Goal: Find specific page/section: Find specific page/section

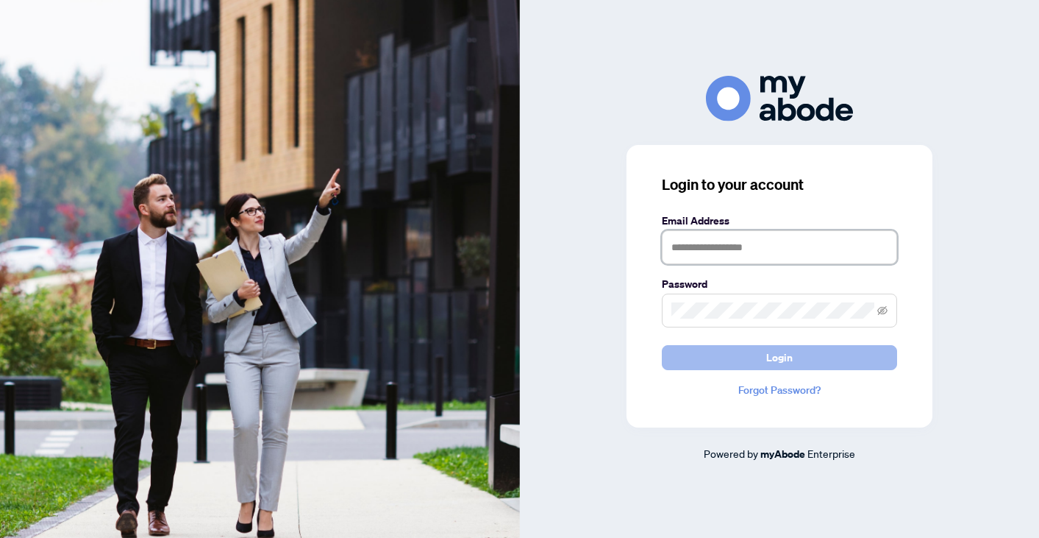
type input "**********"
click at [758, 357] on button "Login" at bounding box center [779, 357] width 235 height 25
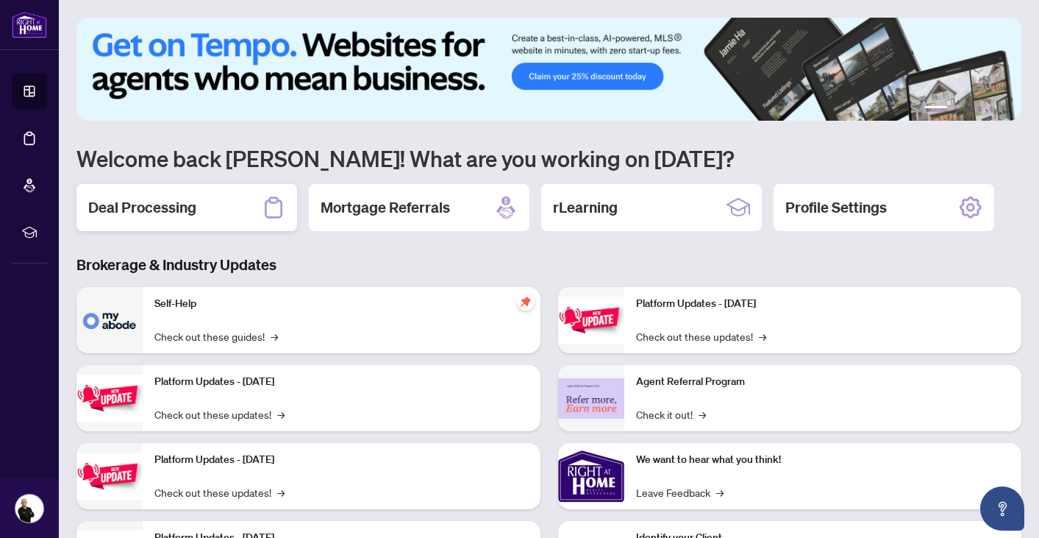
click at [164, 194] on div "Deal Processing" at bounding box center [186, 207] width 221 height 47
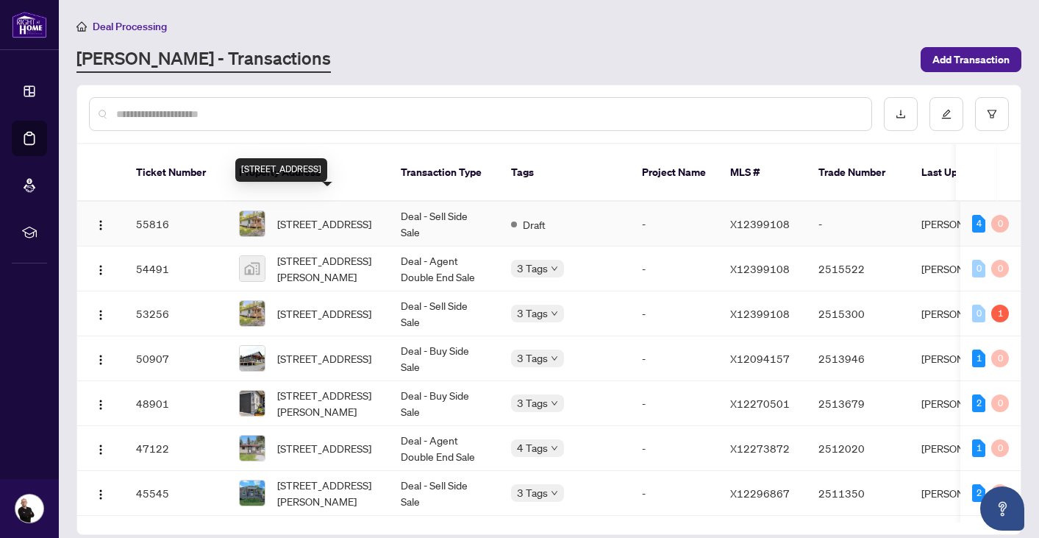
click at [335, 215] on span "137 Trillium Tr, Trent Hills, Ontario K0L 1L0, Canada" at bounding box center [324, 223] width 94 height 16
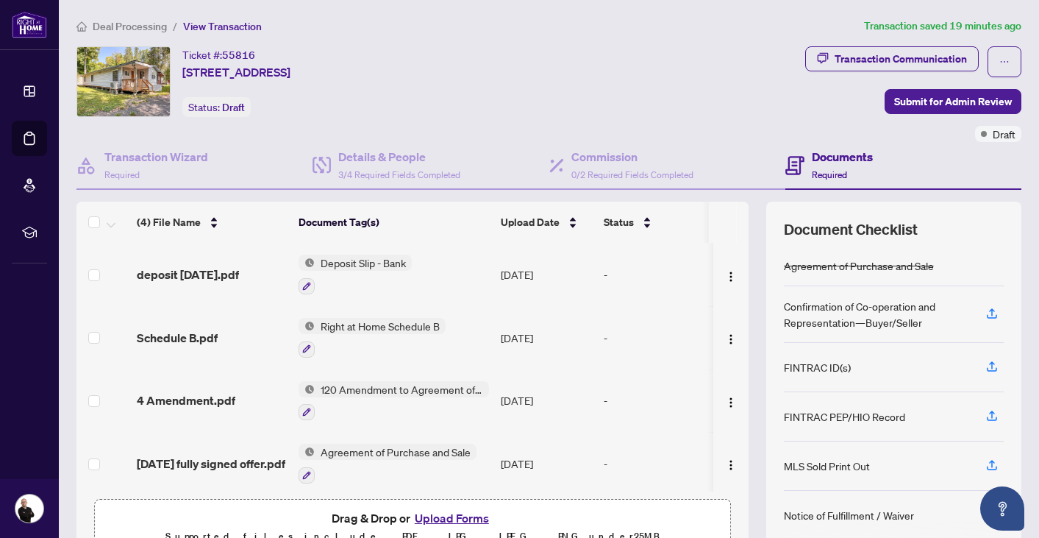
scroll to position [6, 0]
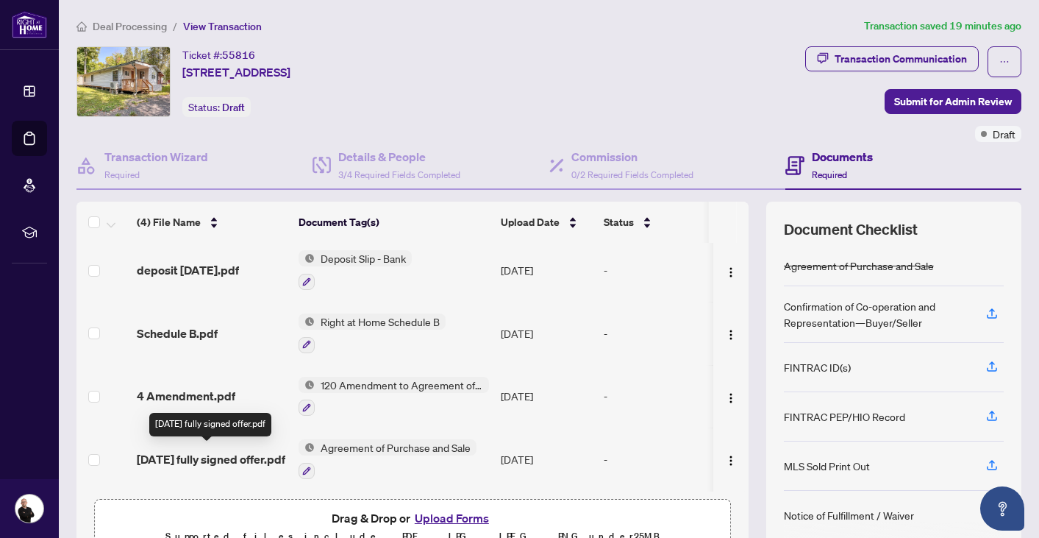
click at [161, 462] on span "Oct 2 fully signed offer.pdf" at bounding box center [211, 459] width 149 height 18
click at [1014, 64] on button "button" at bounding box center [1005, 61] width 34 height 31
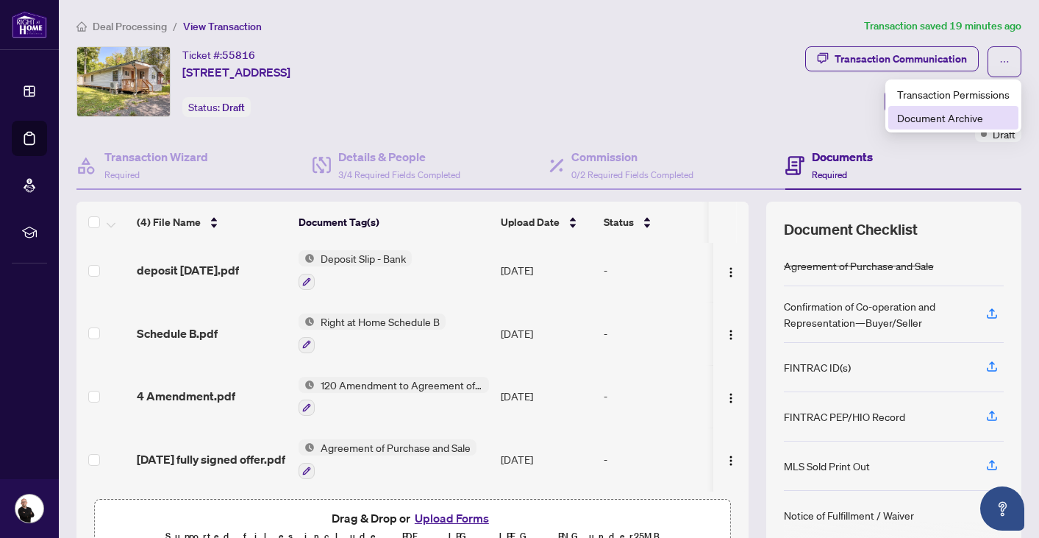
click at [963, 122] on span "Document Archive" at bounding box center [953, 118] width 113 height 16
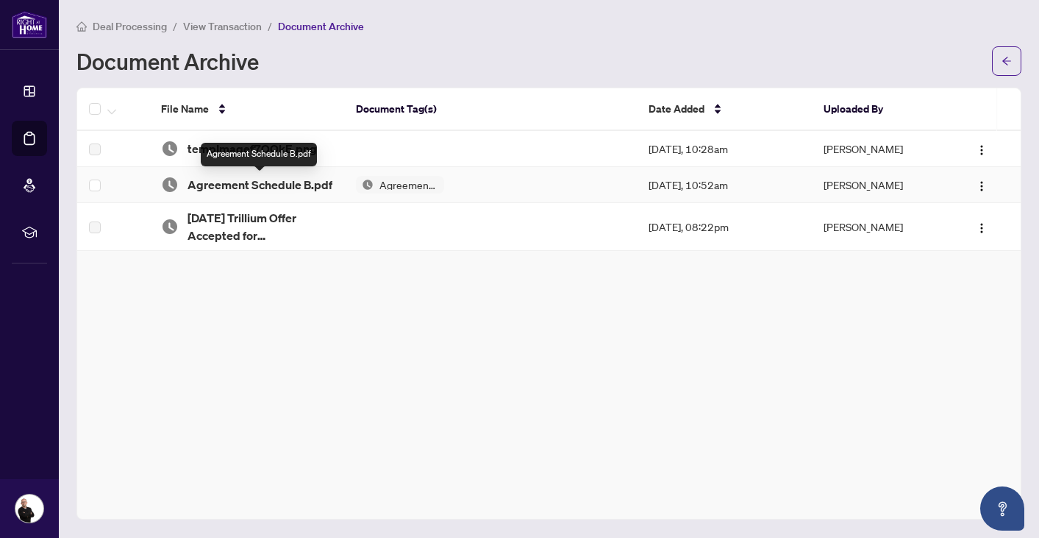
click at [229, 185] on span "Agreement Schedule B.pdf" at bounding box center [260, 185] width 145 height 18
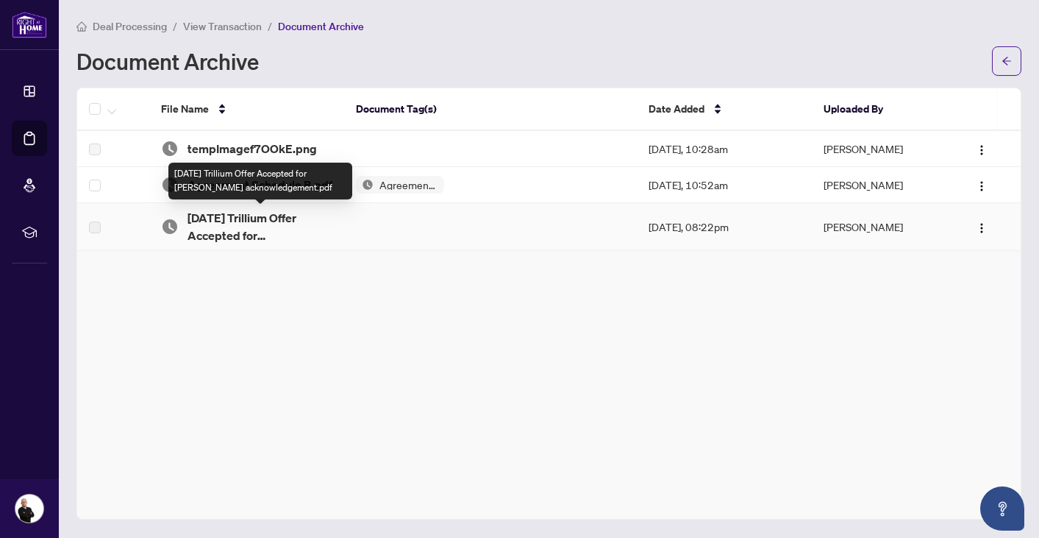
click at [231, 230] on span "Oct 2 Trillium Offer Accepted for Matthews acknowledgement.pdf" at bounding box center [260, 226] width 145 height 35
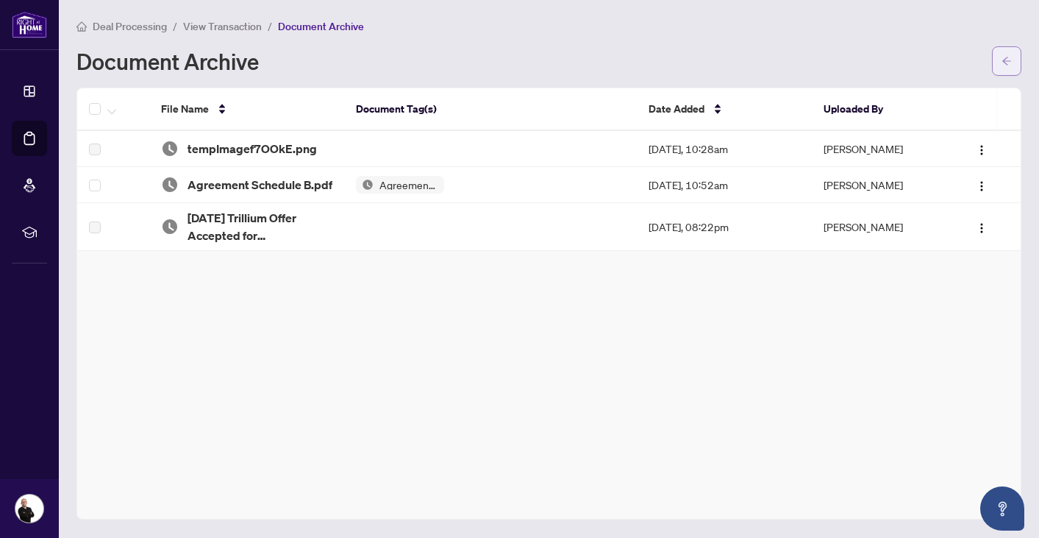
click at [1013, 58] on button "button" at bounding box center [1006, 60] width 29 height 29
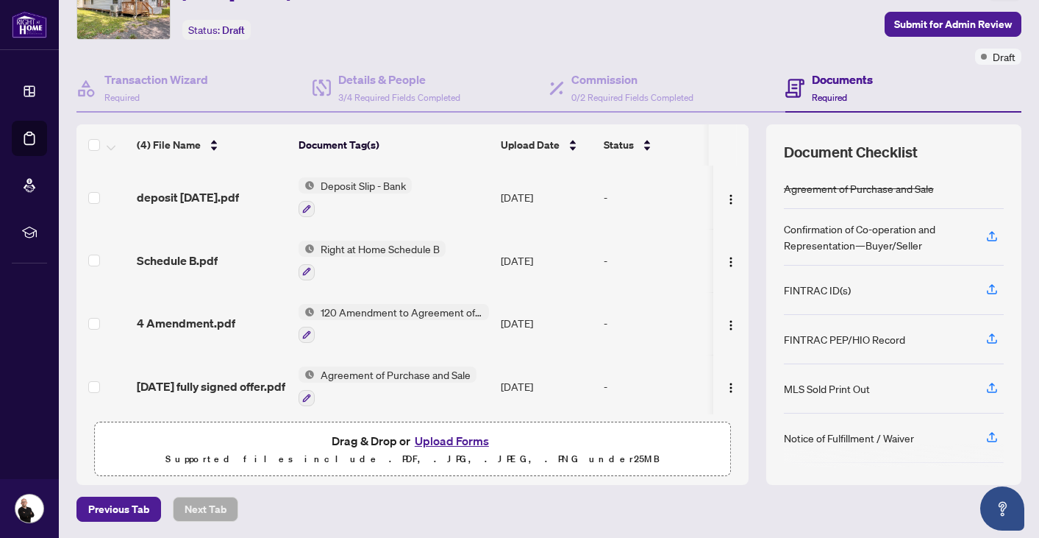
click at [645, 18] on div "Ticket #: 55816 137 Trillium Tr, Trent Hills, Ontario K0L 1L0, Canada Status: D…" at bounding box center [437, 4] width 723 height 71
click at [215, 382] on span "Oct 2 fully signed offer.pdf" at bounding box center [211, 386] width 149 height 18
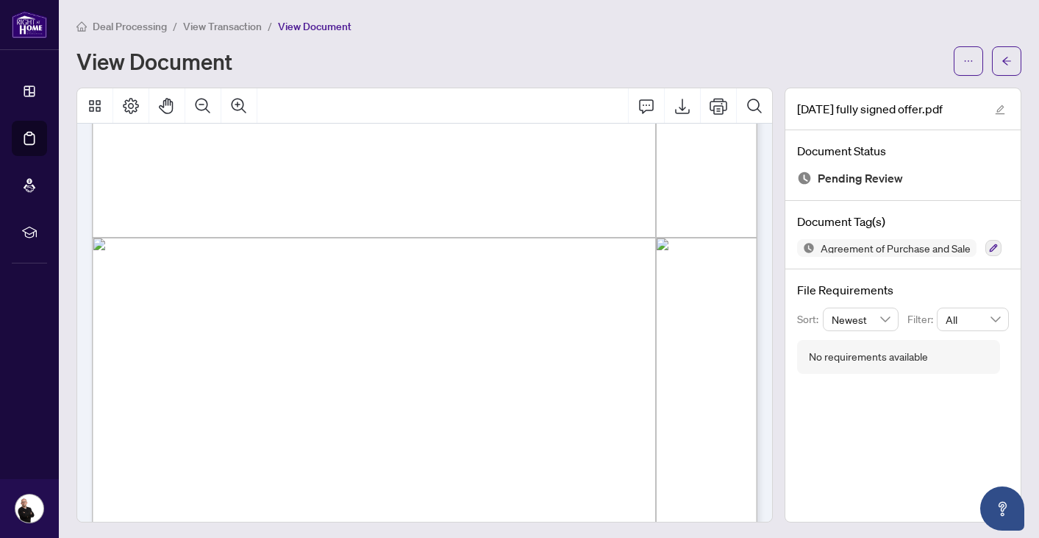
scroll to position [3115, 0]
